Goal: Task Accomplishment & Management: Manage account settings

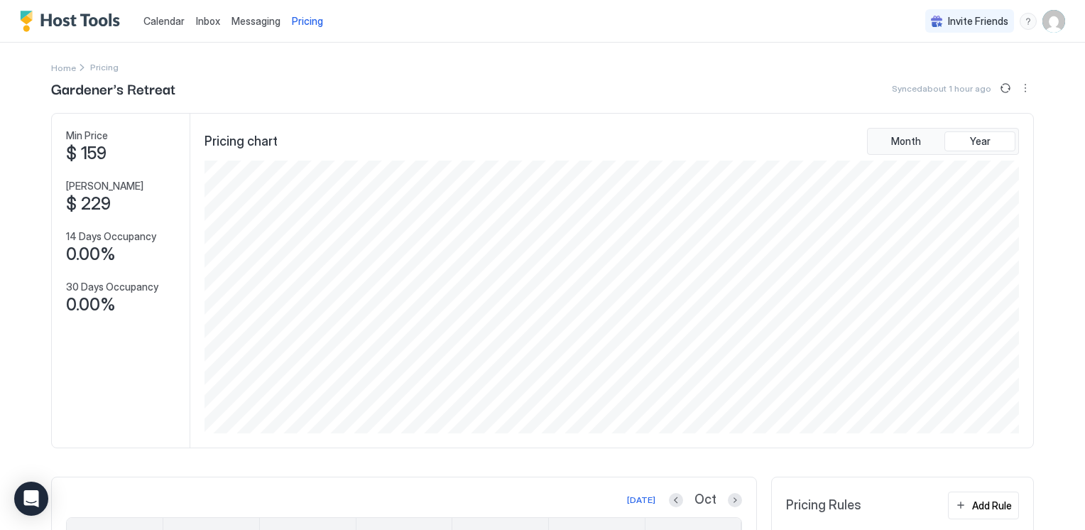
scroll to position [273, 818]
click at [165, 20] on span "Calendar" at bounding box center [163, 21] width 41 height 12
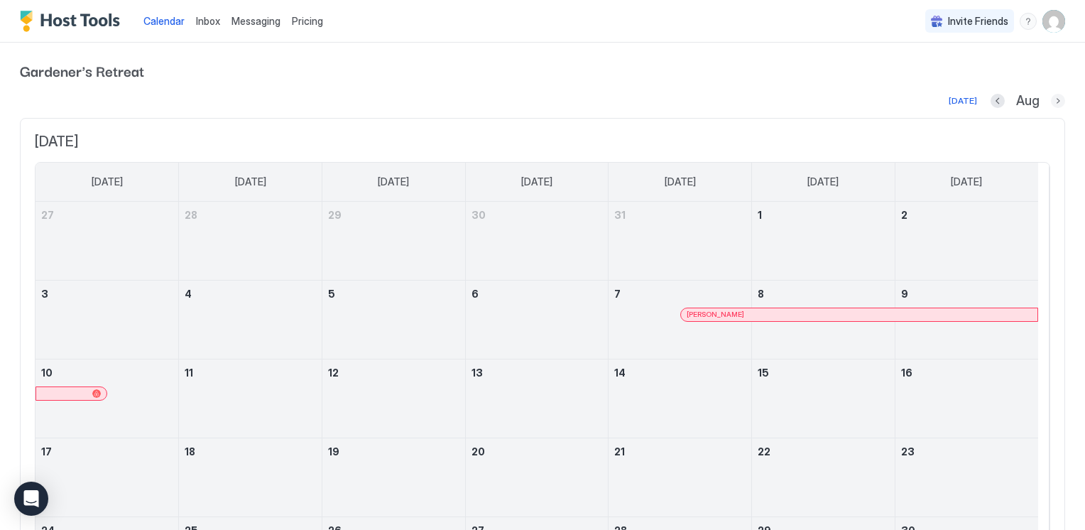
click at [1051, 97] on button "Next month" at bounding box center [1058, 101] width 14 height 14
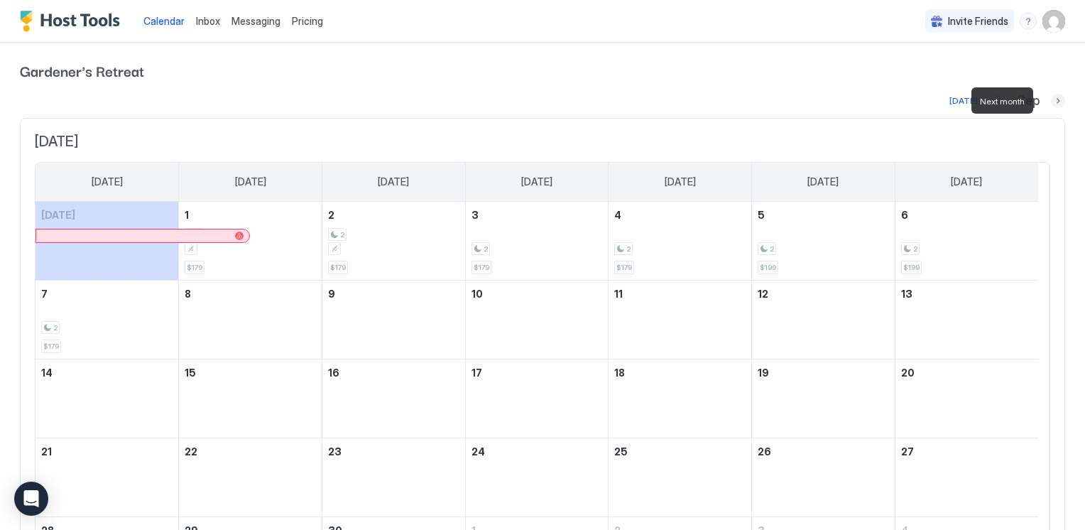
click at [1051, 97] on button "Next month" at bounding box center [1058, 101] width 14 height 14
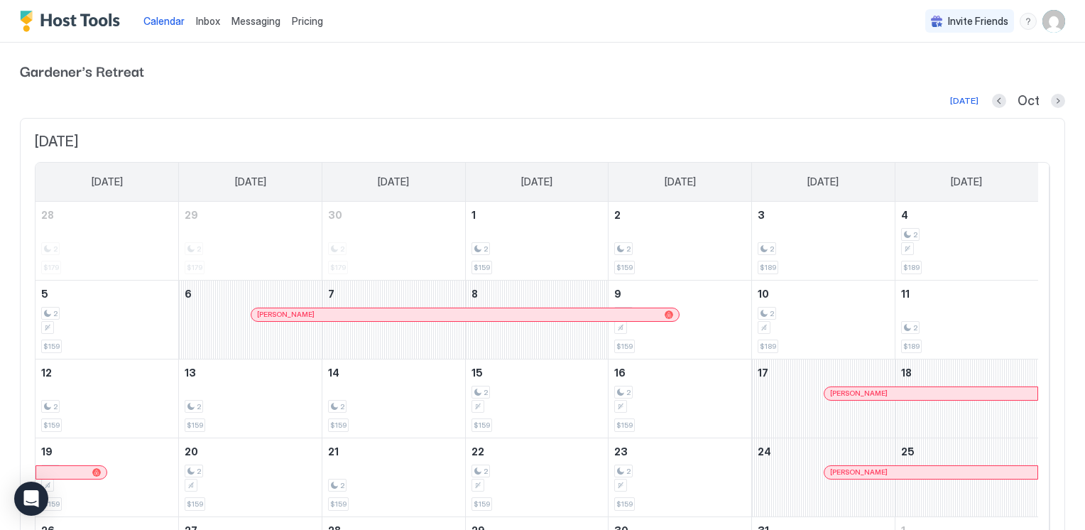
click at [263, 20] on span "Messaging" at bounding box center [255, 21] width 49 height 12
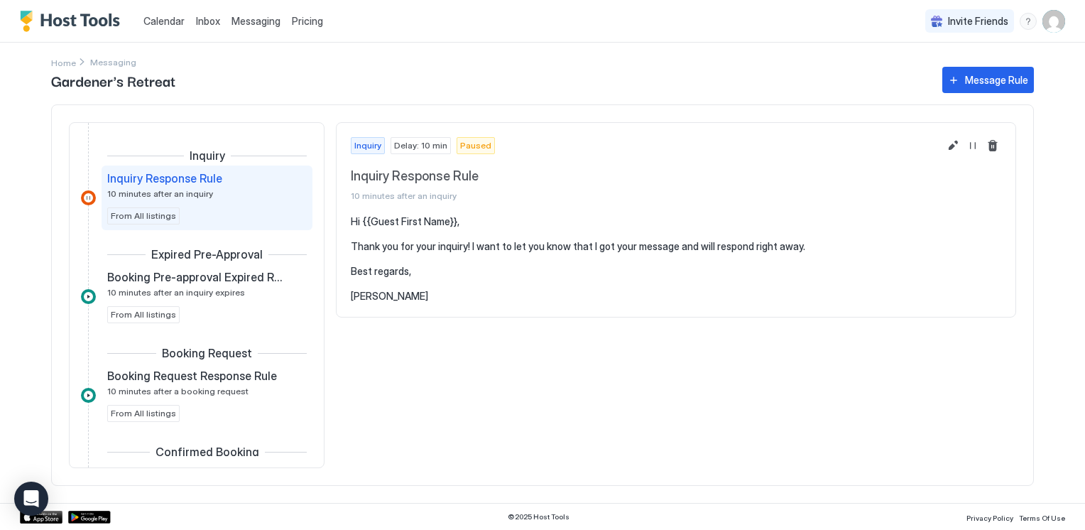
click at [315, 21] on span "Pricing" at bounding box center [307, 21] width 31 height 13
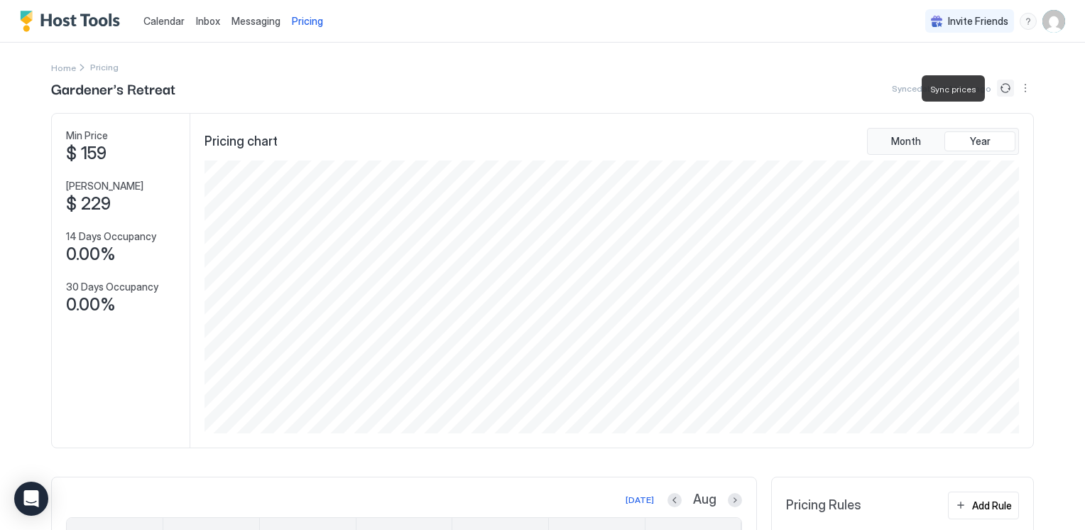
click at [998, 87] on button "Sync prices" at bounding box center [1005, 88] width 17 height 17
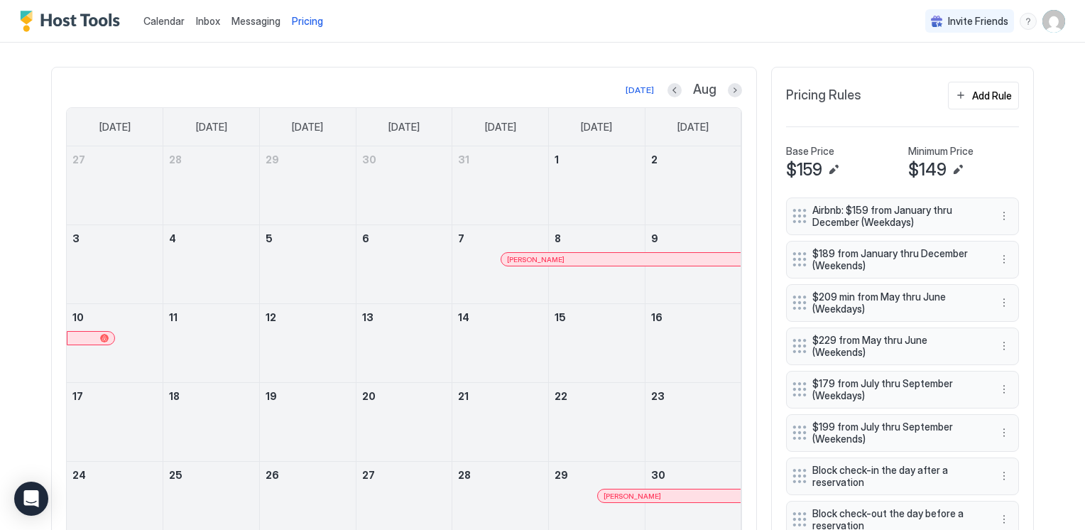
scroll to position [339, 0]
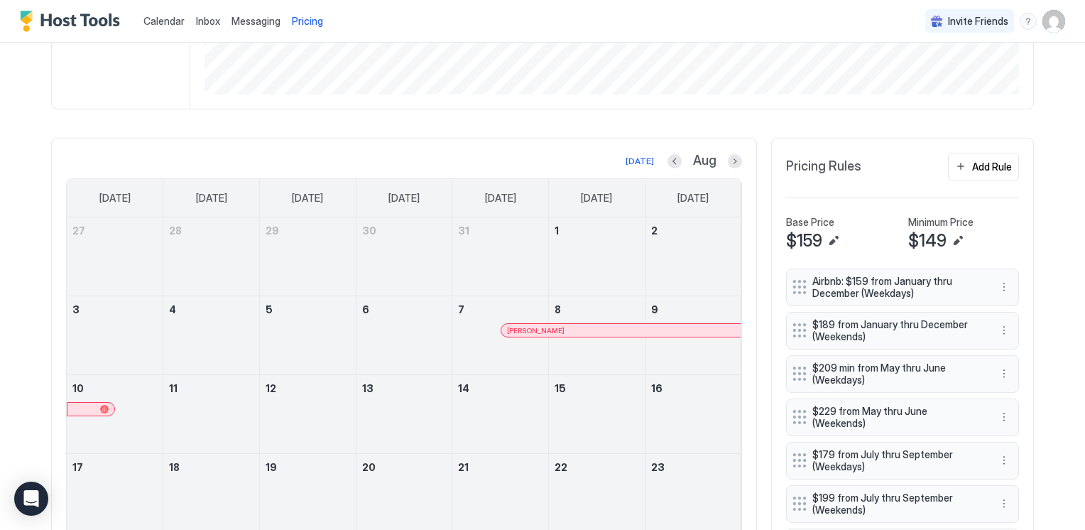
click at [729, 168] on div "[DATE] Aug" at bounding box center [404, 161] width 676 height 17
click at [728, 163] on button "Next month" at bounding box center [735, 161] width 14 height 14
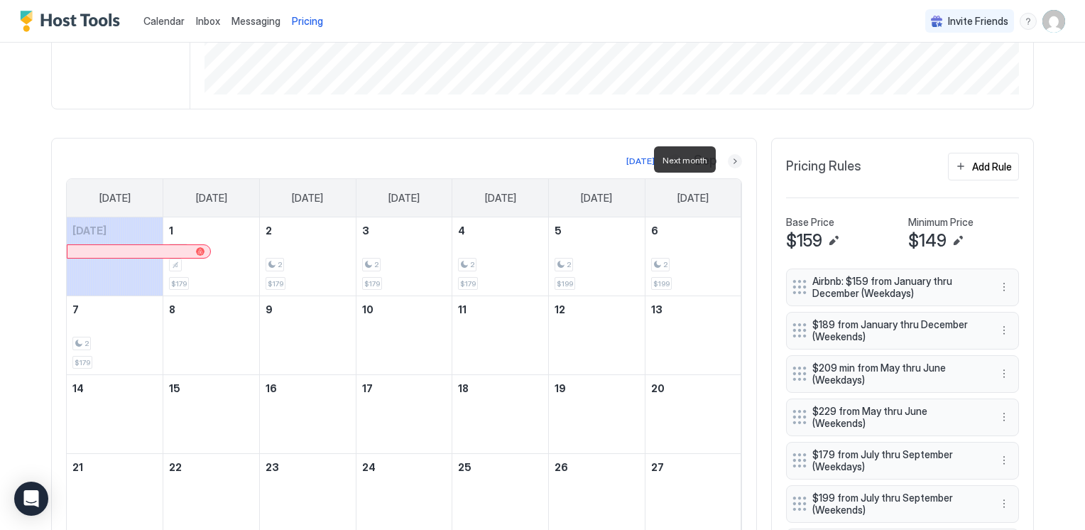
click at [728, 163] on button "Next month" at bounding box center [735, 161] width 14 height 14
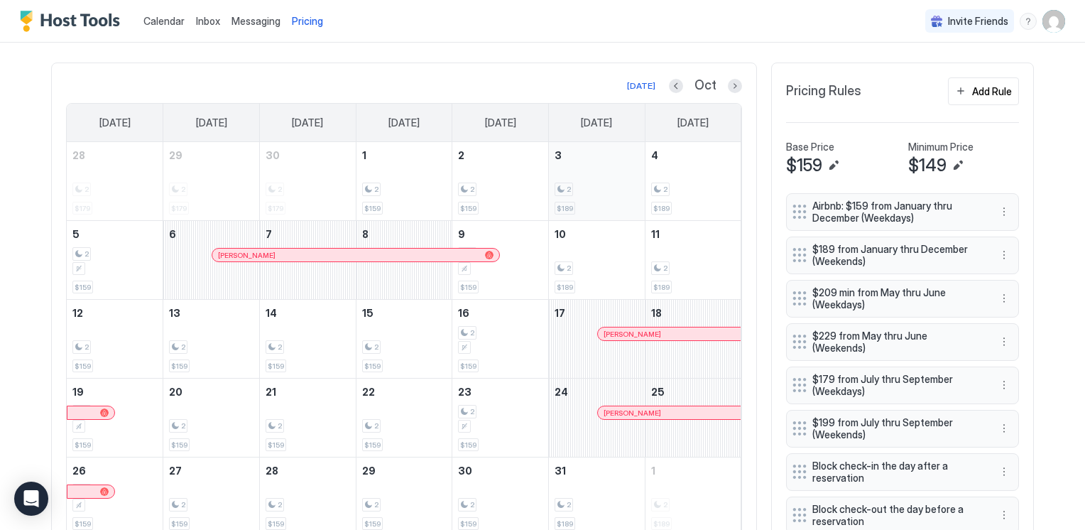
scroll to position [402, 0]
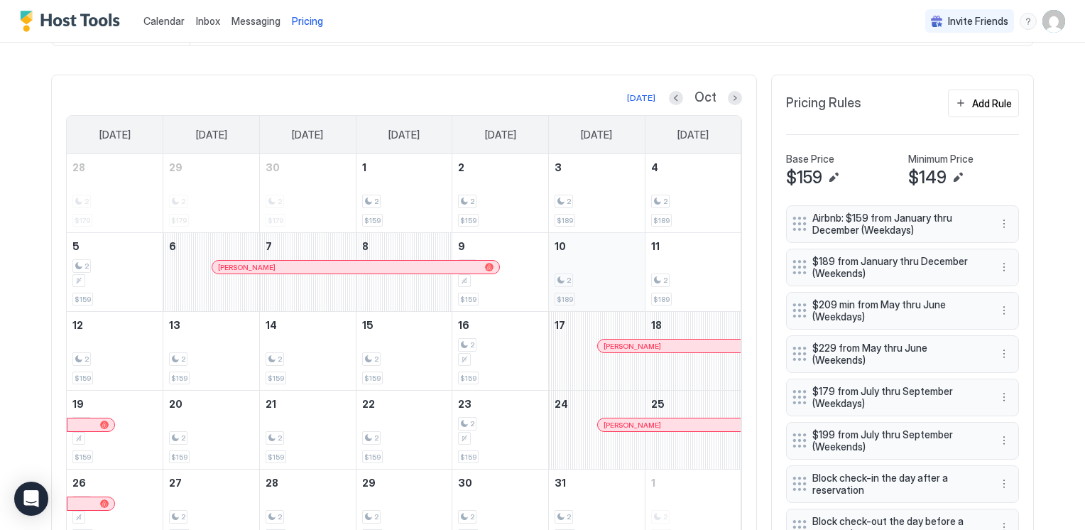
click at [627, 266] on div "2 $189" at bounding box center [596, 272] width 84 height 67
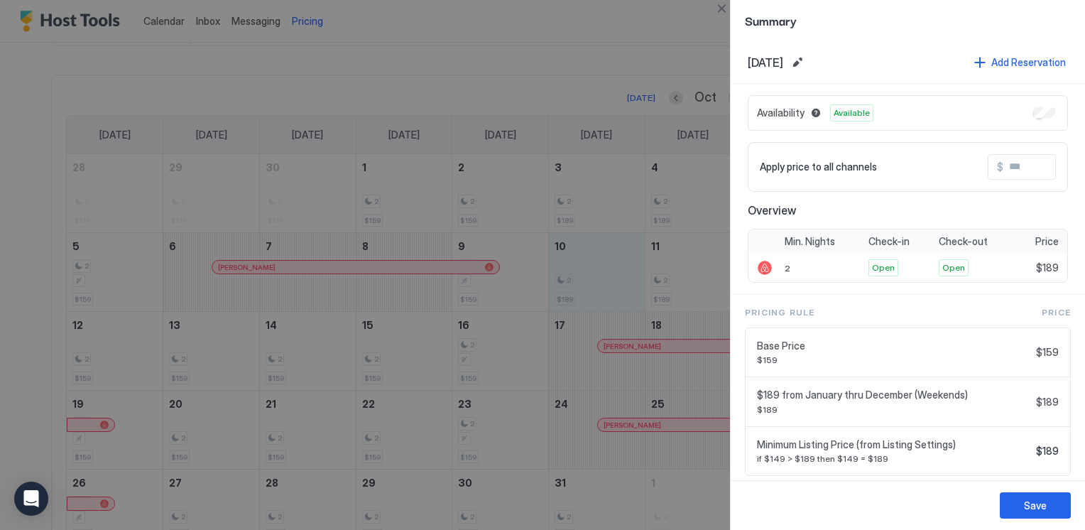
click at [89, 358] on div at bounding box center [542, 265] width 1085 height 530
click at [608, 271] on div at bounding box center [542, 265] width 1085 height 530
click at [563, 271] on div at bounding box center [542, 265] width 1085 height 530
click at [592, 18] on div at bounding box center [542, 265] width 1085 height 530
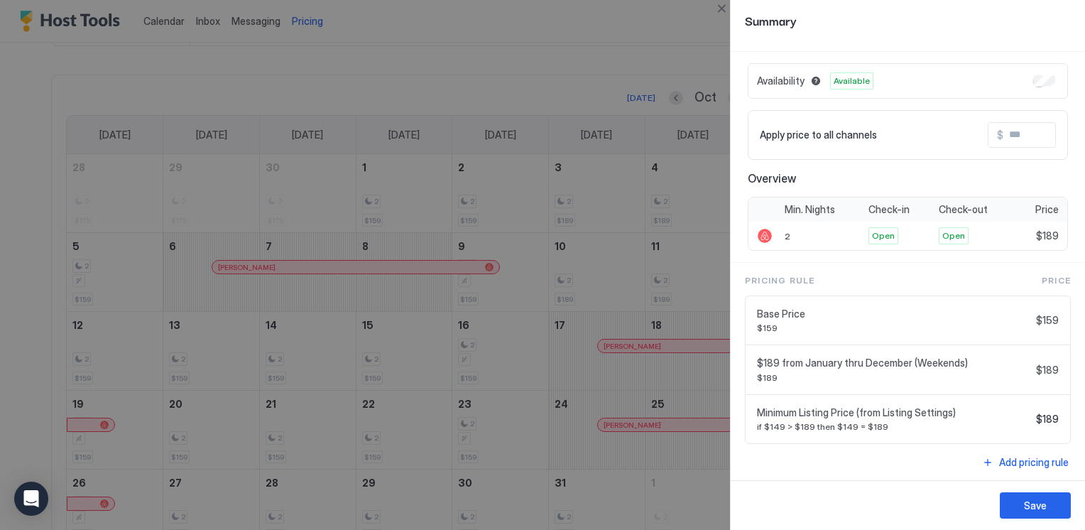
scroll to position [0, 0]
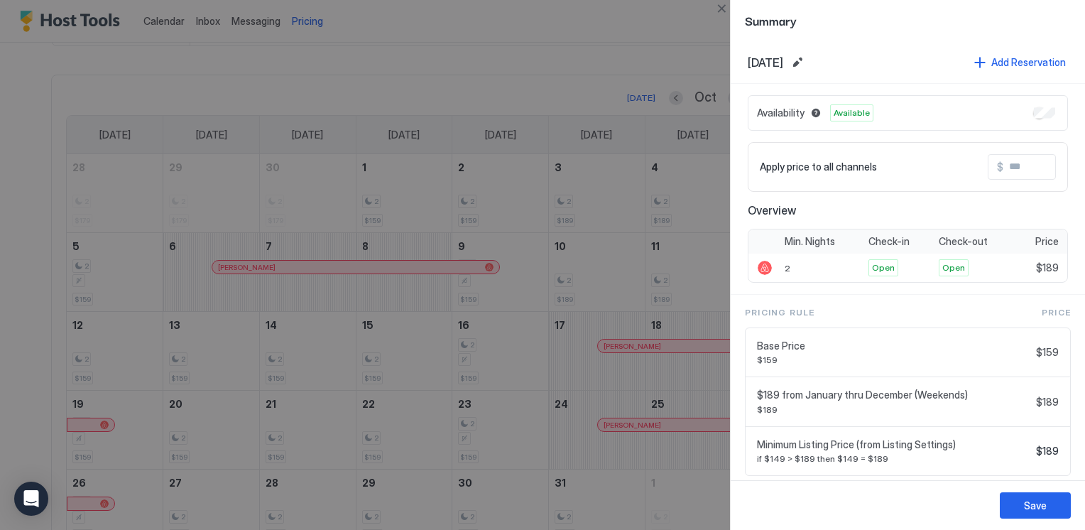
click at [628, 261] on div at bounding box center [542, 265] width 1085 height 530
click at [121, 21] on div at bounding box center [542, 265] width 1085 height 530
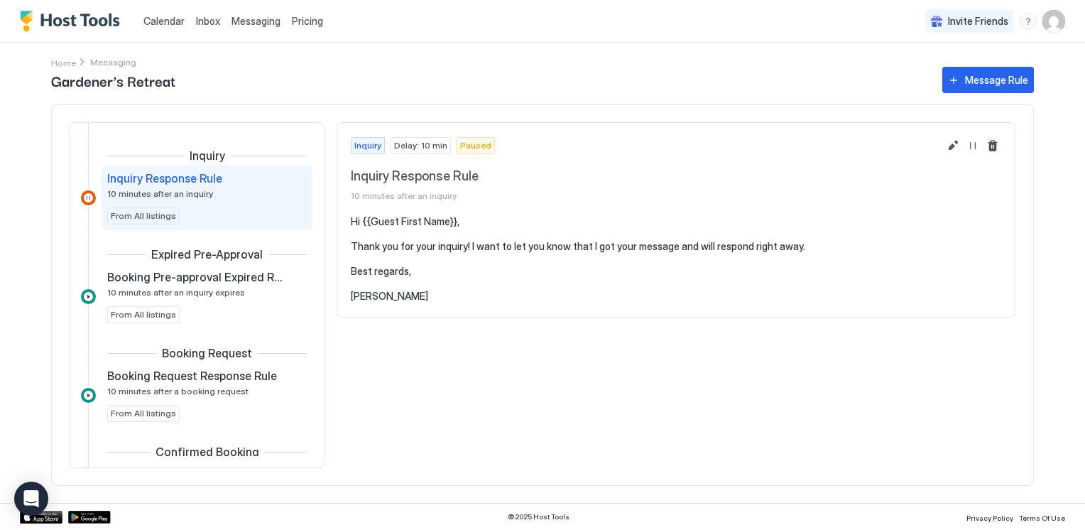
click at [292, 20] on span "Pricing" at bounding box center [307, 21] width 31 height 13
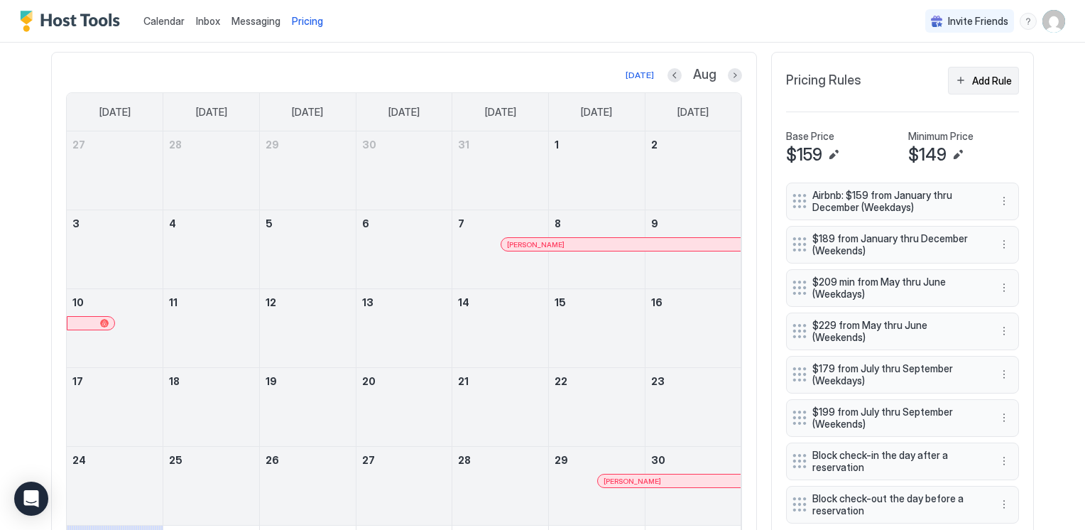
scroll to position [426, 0]
click at [731, 75] on button "Next month" at bounding box center [735, 74] width 14 height 14
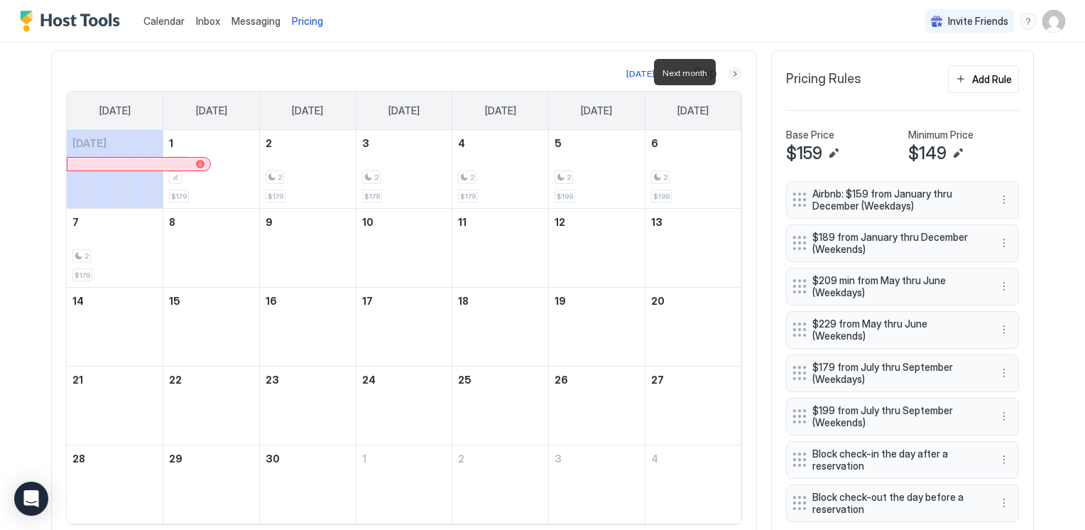
click at [728, 70] on button "Next month" at bounding box center [735, 74] width 14 height 14
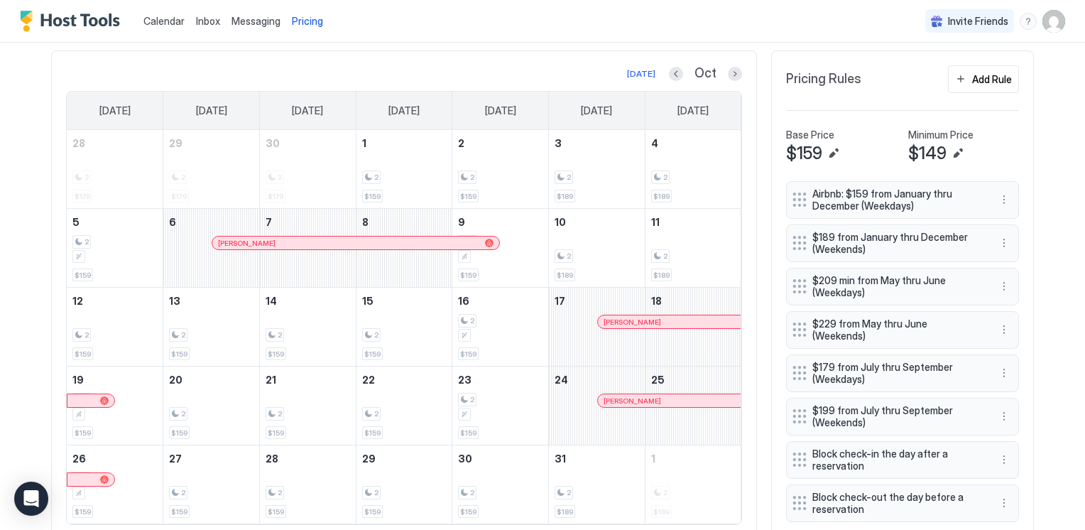
scroll to position [473, 0]
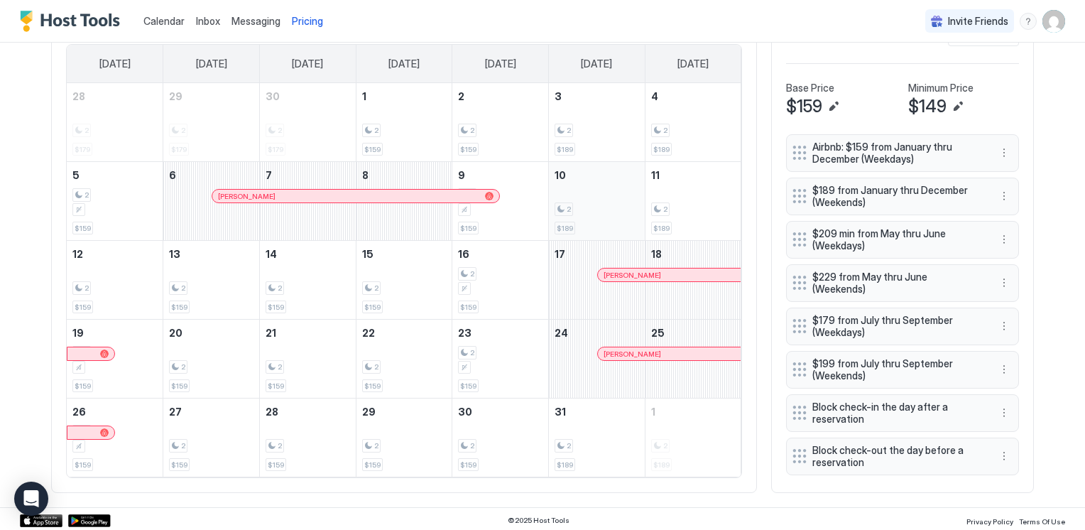
click at [554, 204] on div "2" at bounding box center [563, 208] width 18 height 13
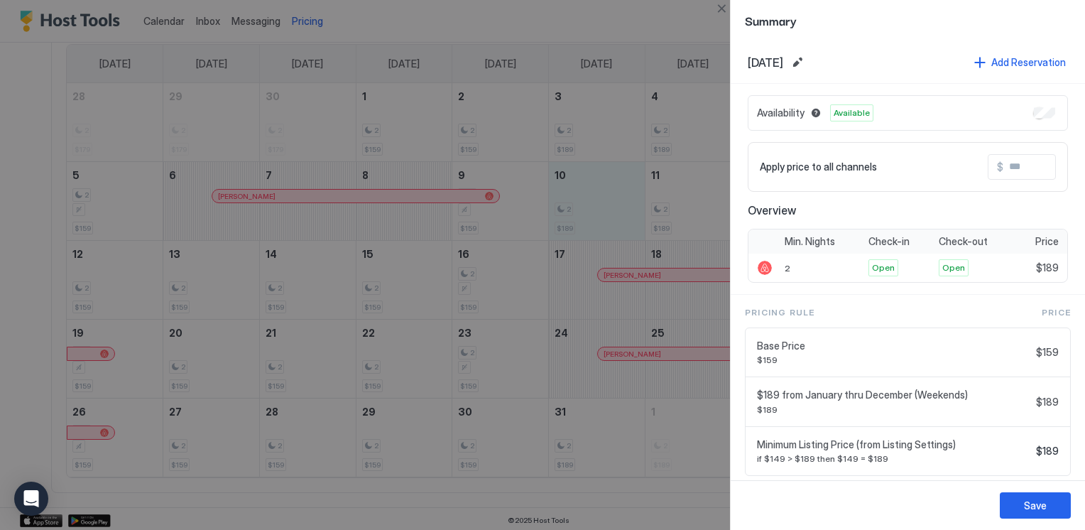
click at [664, 195] on div at bounding box center [542, 265] width 1085 height 530
click at [673, 185] on div at bounding box center [542, 265] width 1085 height 530
click at [721, 9] on button "Close" at bounding box center [721, 8] width 17 height 17
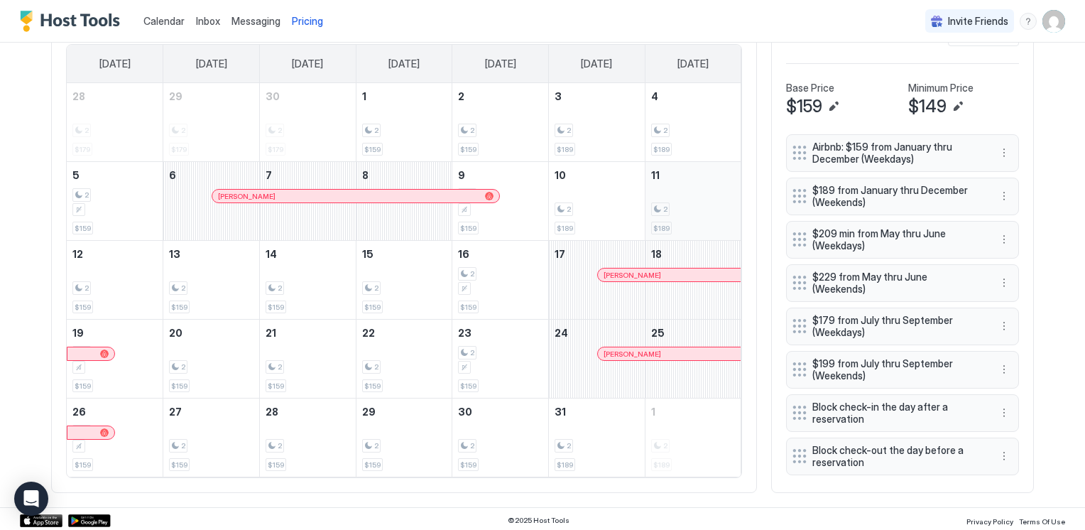
click at [677, 207] on div "2" at bounding box center [693, 208] width 84 height 13
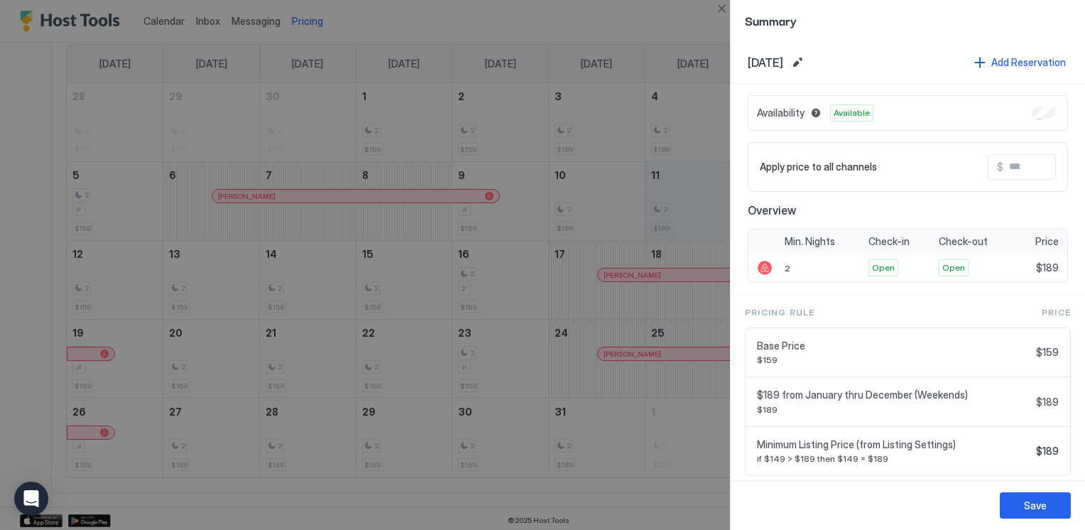
click at [582, 194] on div at bounding box center [542, 265] width 1085 height 530
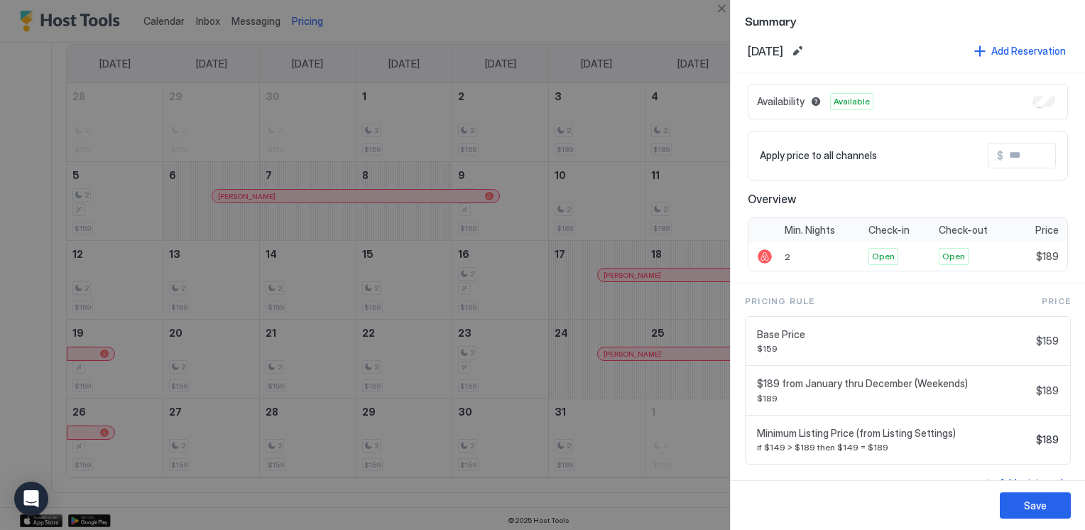
scroll to position [0, 0]
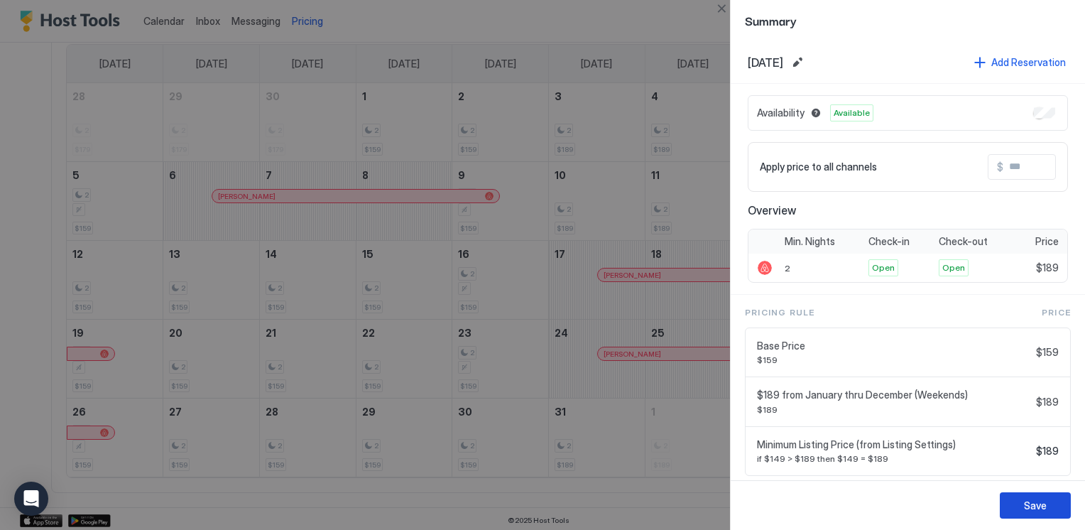
drag, startPoint x: 1015, startPoint y: 506, endPoint x: 998, endPoint y: 490, distance: 23.6
click at [1014, 506] on button "Save" at bounding box center [1035, 505] width 71 height 26
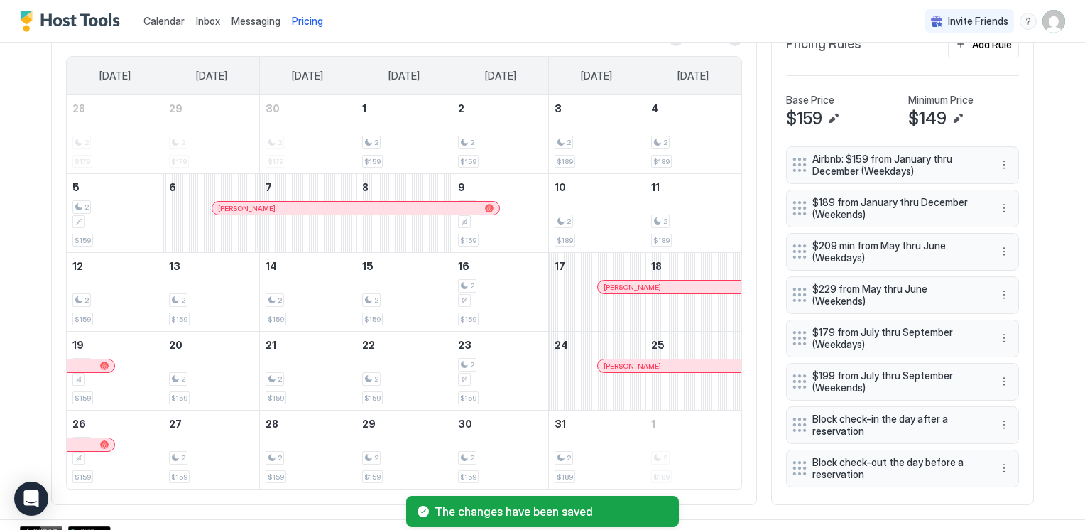
scroll to position [473, 0]
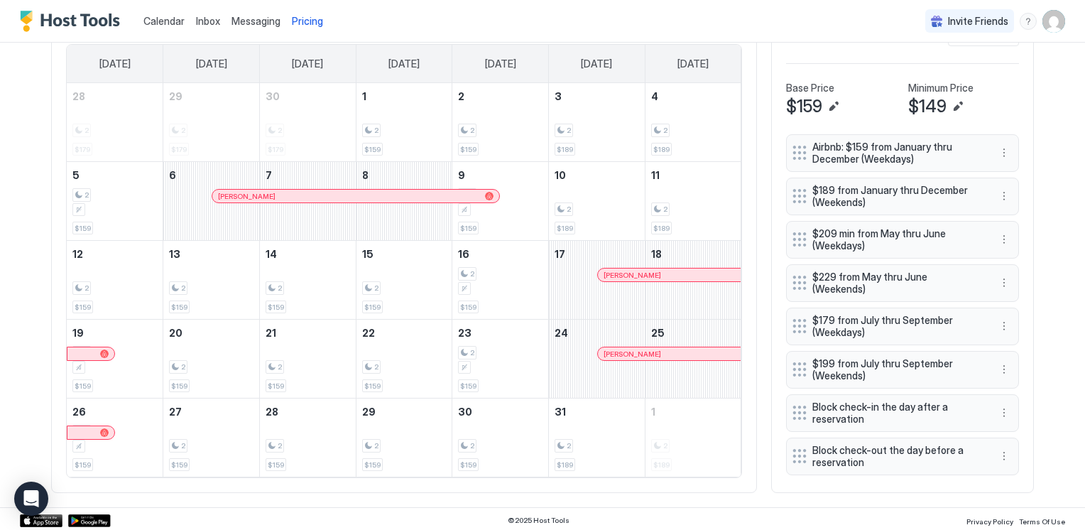
click at [948, 444] on span "Block check-out the day before a reservation" at bounding box center [896, 456] width 169 height 25
click at [995, 447] on button "More options" at bounding box center [1003, 455] width 17 height 17
click at [1000, 460] on div "Edit" at bounding box center [1012, 464] width 31 height 11
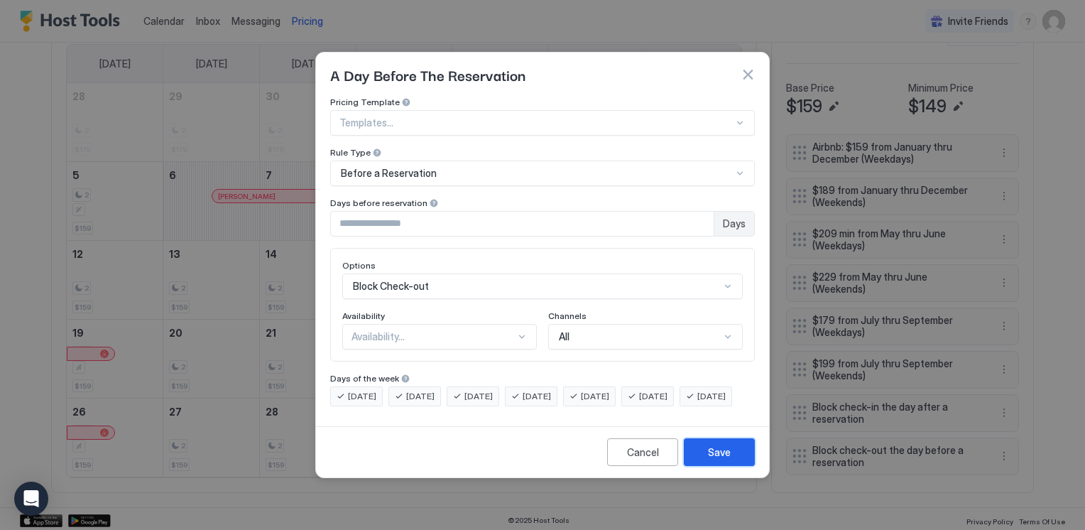
click at [728, 459] on div "Save" at bounding box center [719, 451] width 23 height 15
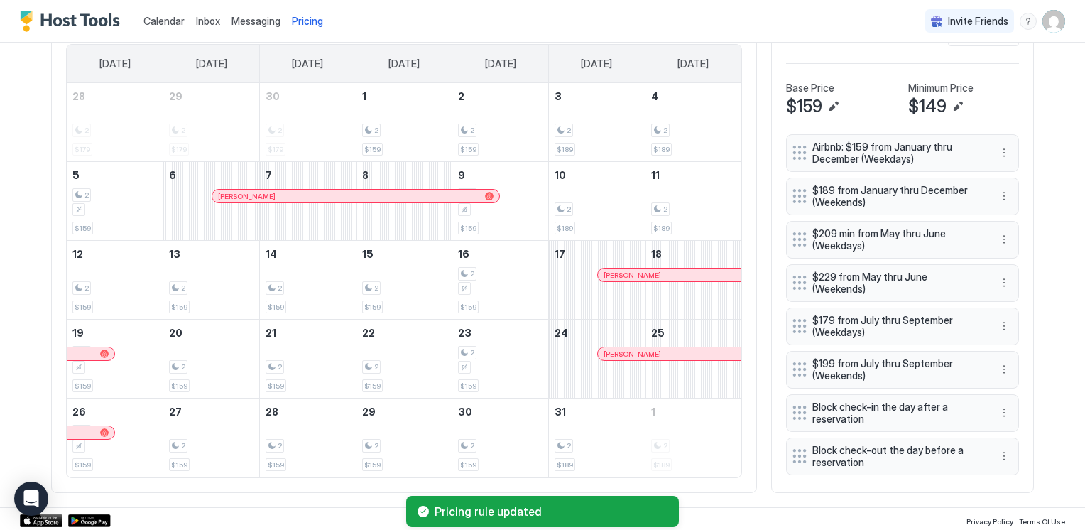
click at [945, 400] on span "Block check-in the day after a reservation" at bounding box center [896, 412] width 169 height 25
click at [1001, 404] on button "More options" at bounding box center [1003, 412] width 17 height 17
click at [1009, 423] on div "Edit" at bounding box center [1012, 421] width 31 height 11
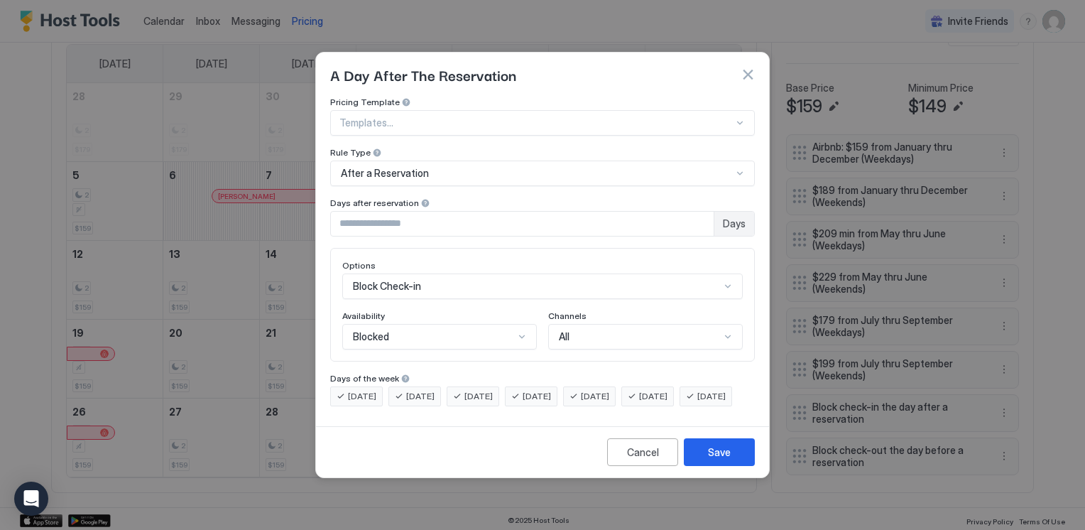
click at [748, 67] on button "button" at bounding box center [747, 74] width 14 height 14
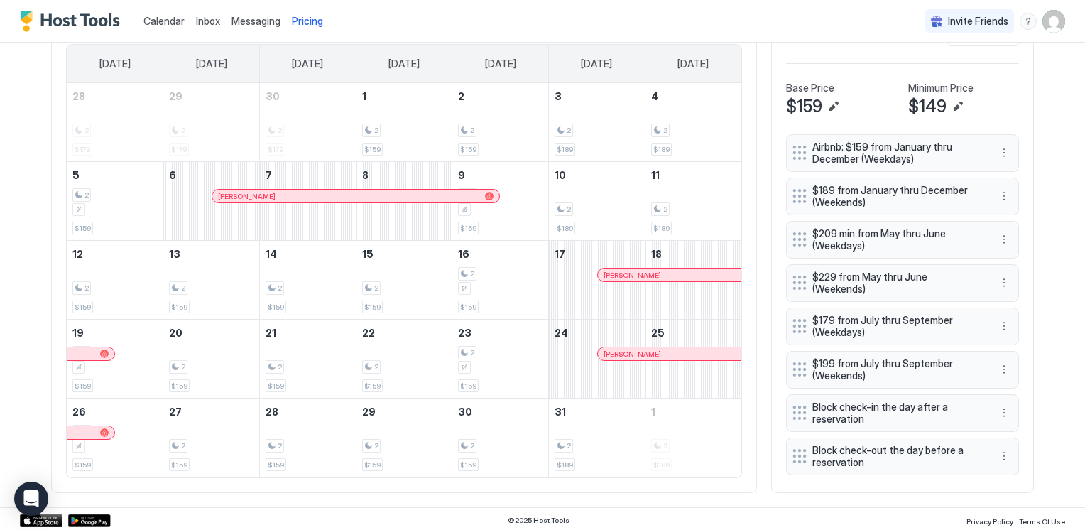
click at [876, 394] on div "Block check-in the day after a reservation" at bounding box center [902, 413] width 233 height 38
click at [877, 400] on span "Block check-in the day after a reservation" at bounding box center [896, 412] width 169 height 25
click at [1002, 405] on button "More options" at bounding box center [1003, 412] width 17 height 17
click at [1008, 420] on div "Edit" at bounding box center [1012, 421] width 31 height 11
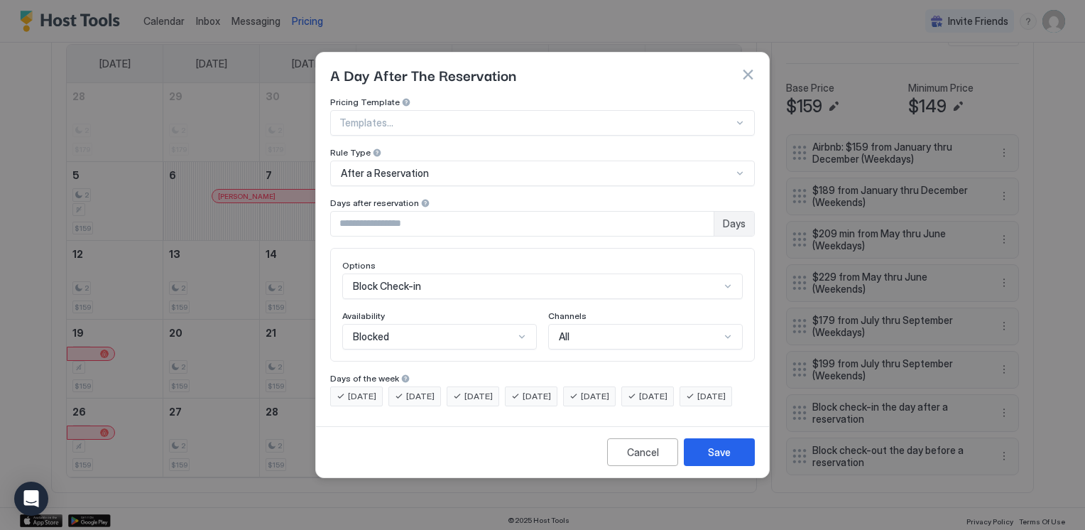
type input "*"
click at [701, 212] on input "*" at bounding box center [522, 224] width 383 height 24
click at [720, 459] on div "Save" at bounding box center [719, 451] width 23 height 15
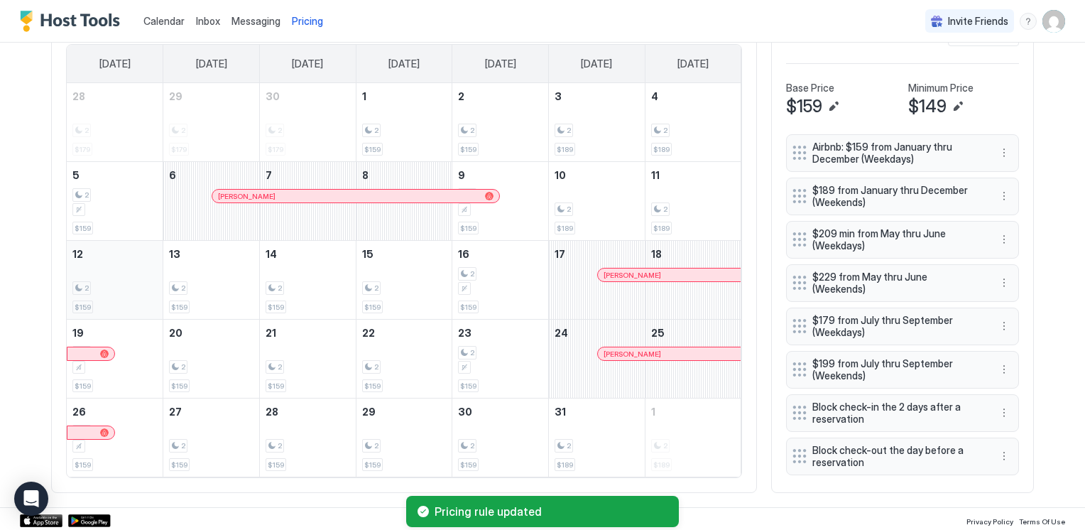
click at [101, 255] on div "2 $159" at bounding box center [114, 279] width 84 height 67
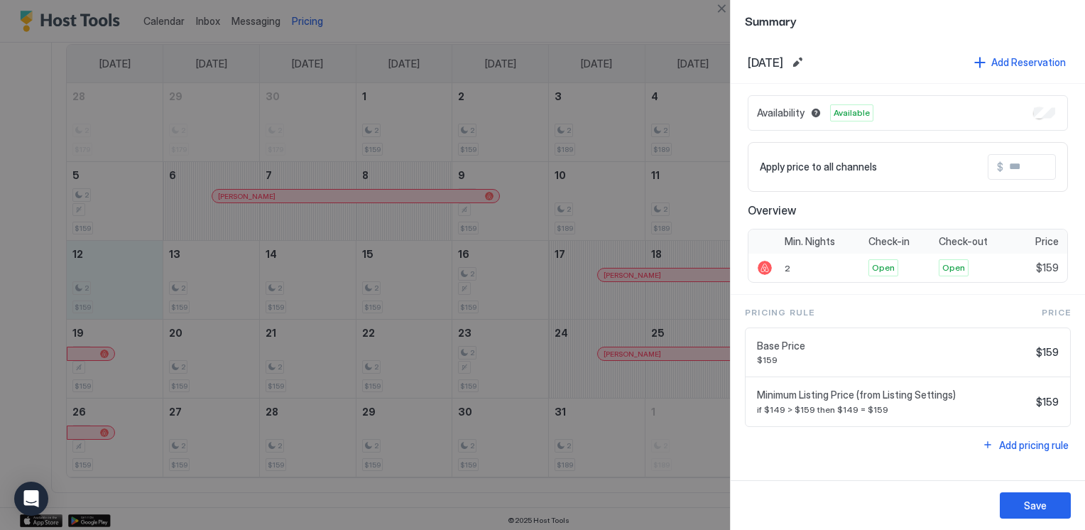
click at [318, 279] on div at bounding box center [542, 265] width 1085 height 530
click at [109, 261] on div at bounding box center [542, 265] width 1085 height 530
click at [1032, 518] on div "Save" at bounding box center [908, 505] width 354 height 50
click at [1026, 500] on div "Save" at bounding box center [1035, 505] width 23 height 15
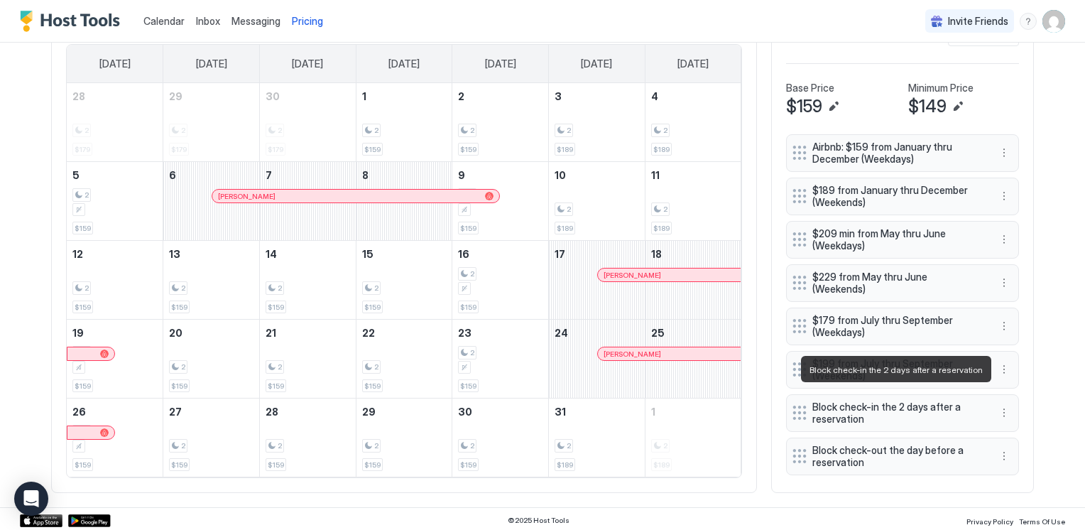
click at [913, 400] on span "Block check-in the 2 days after a reservation" at bounding box center [896, 412] width 169 height 25
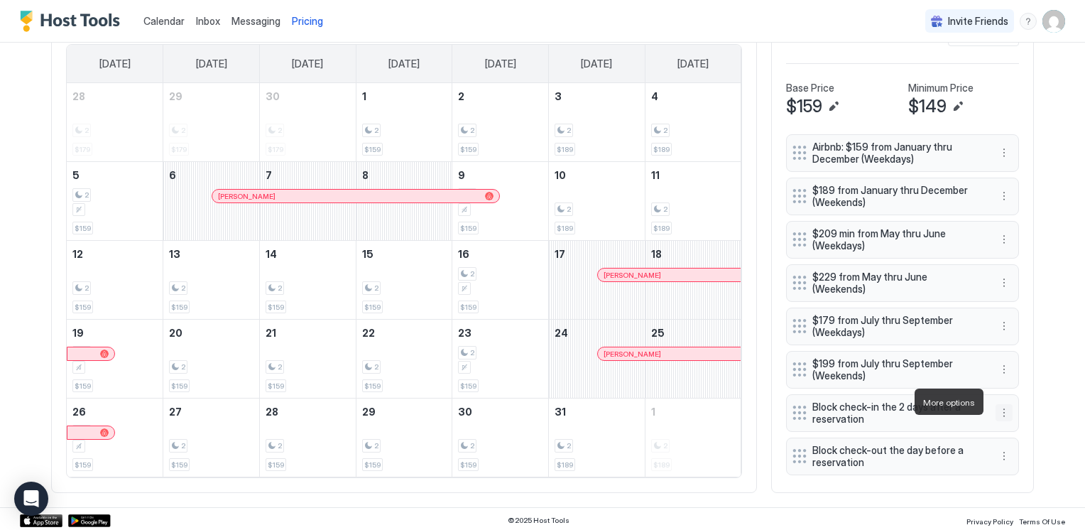
click at [996, 404] on button "More options" at bounding box center [1003, 412] width 17 height 17
drag, startPoint x: 1021, startPoint y: 433, endPoint x: 1019, endPoint y: 417, distance: 15.7
click at [1019, 417] on ul "Edit Pause Delete" at bounding box center [1017, 445] width 55 height 70
click at [1019, 417] on span "Edit" at bounding box center [1020, 421] width 16 height 11
click at [1017, 421] on span "Edit" at bounding box center [1020, 421] width 16 height 11
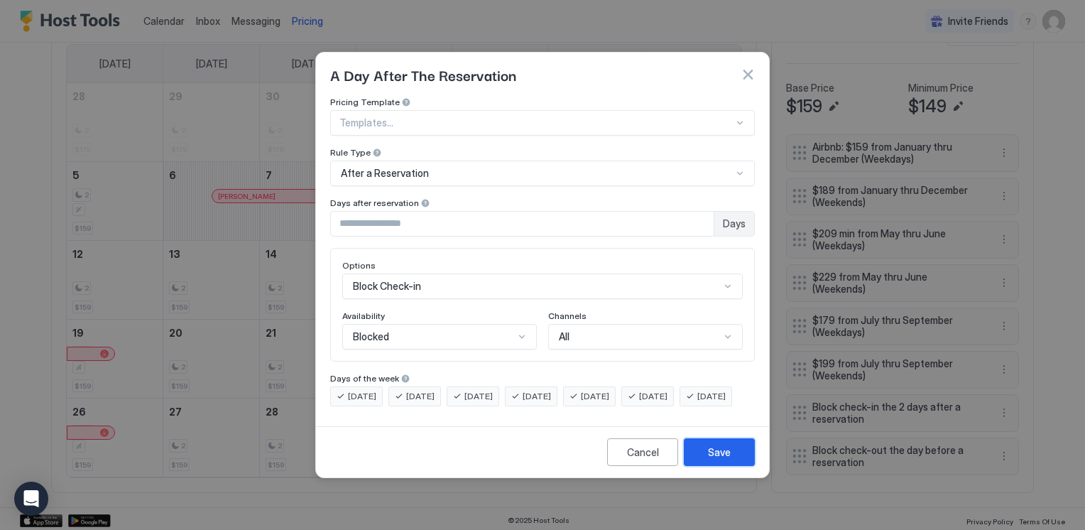
click at [728, 459] on div "Save" at bounding box center [719, 451] width 23 height 15
